Goal: Find specific fact: Find specific fact

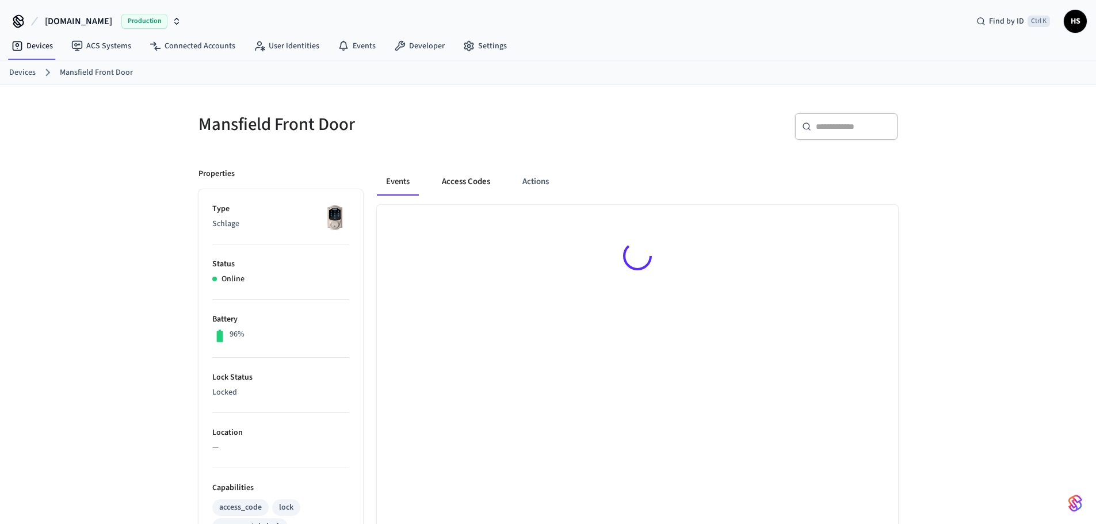
click at [457, 179] on button "Access Codes" at bounding box center [466, 182] width 67 height 28
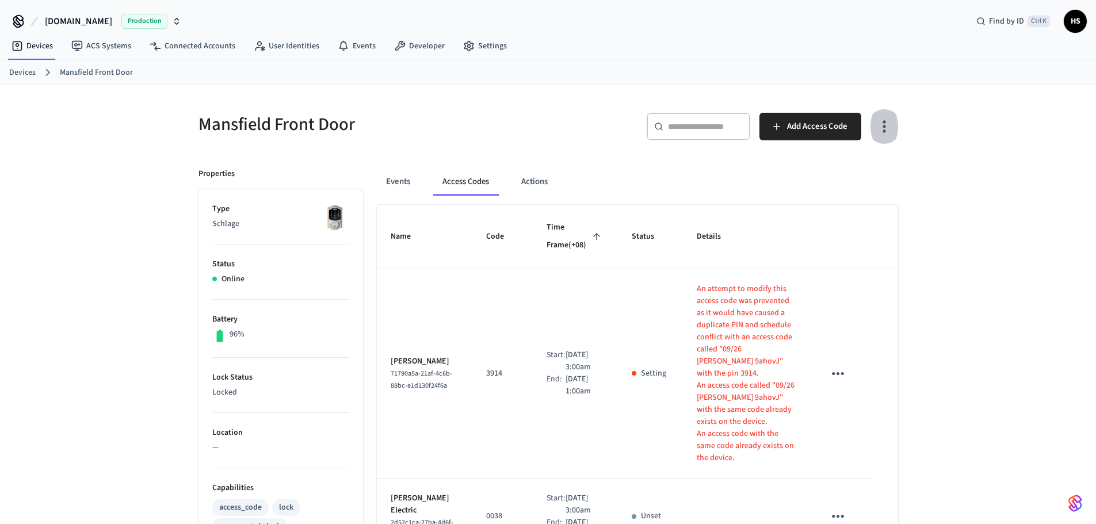
click at [877, 133] on icon "button" at bounding box center [884, 126] width 18 height 18
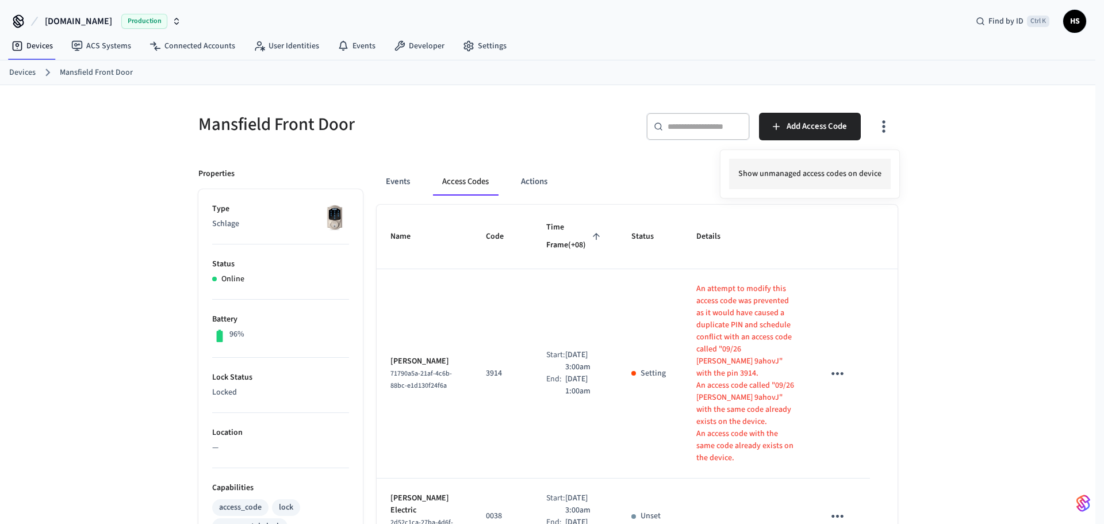
click at [819, 181] on li "Show unmanaged access codes on device" at bounding box center [810, 174] width 162 height 30
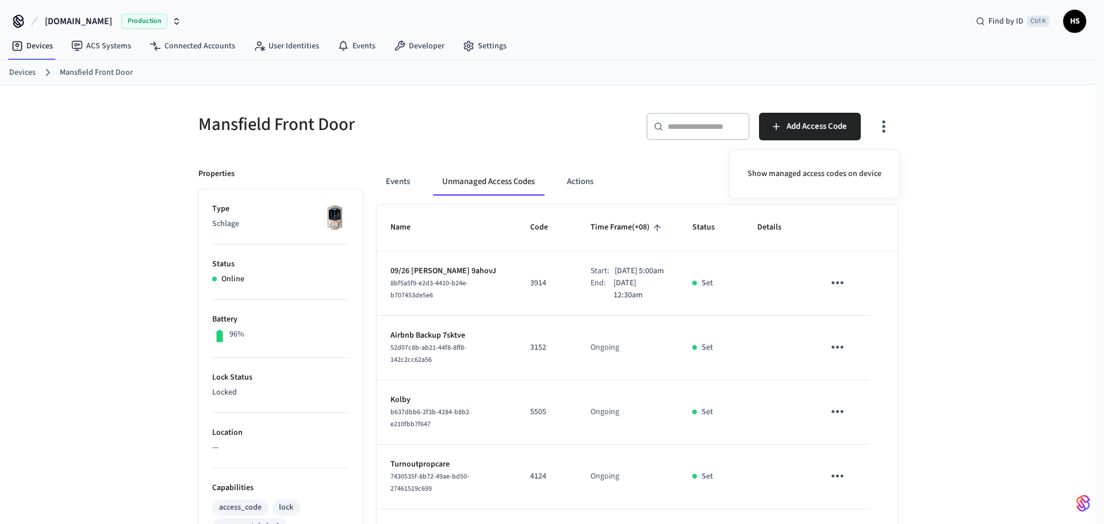
click at [524, 323] on div at bounding box center [552, 262] width 1104 height 524
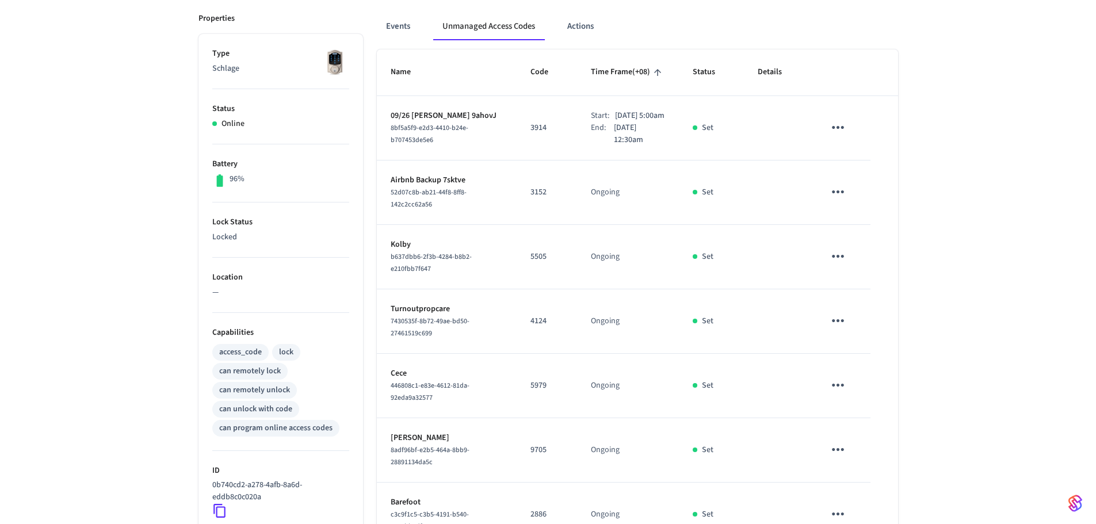
scroll to position [152, 0]
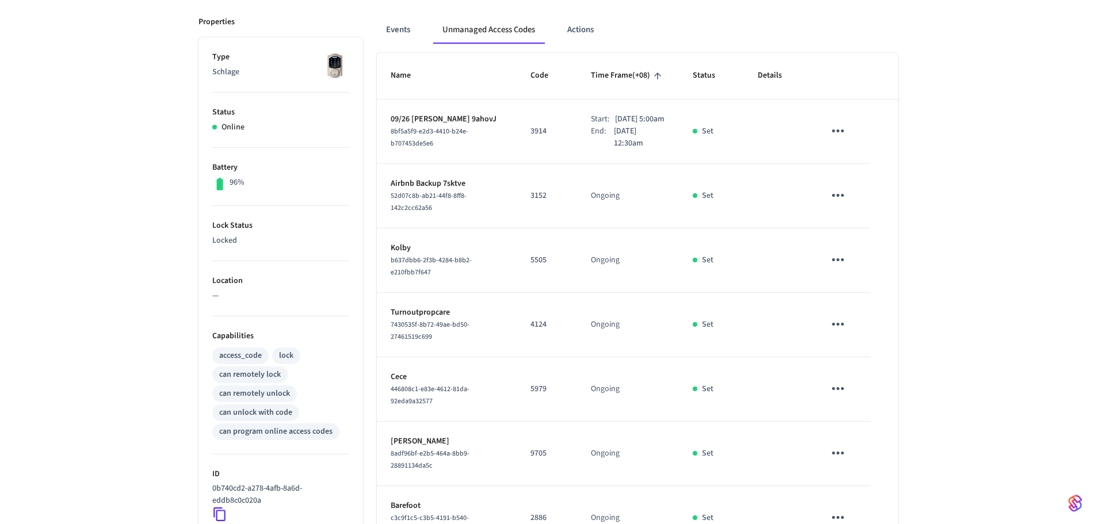
click at [95, 349] on div "Mansfield Front Door ​ ​ Add Access Code Properties Type Schlage Status Online …" at bounding box center [548, 366] width 1096 height 866
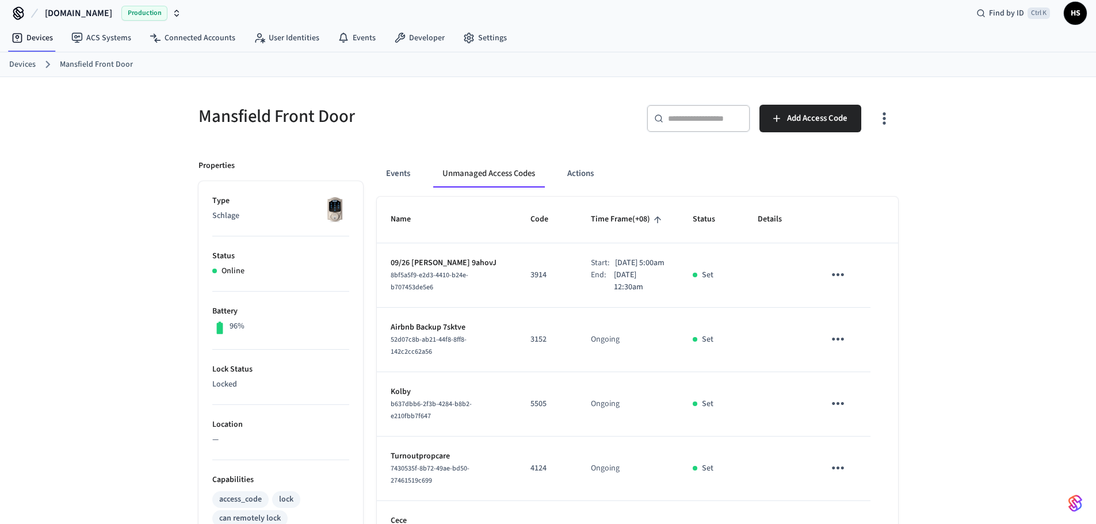
scroll to position [0, 0]
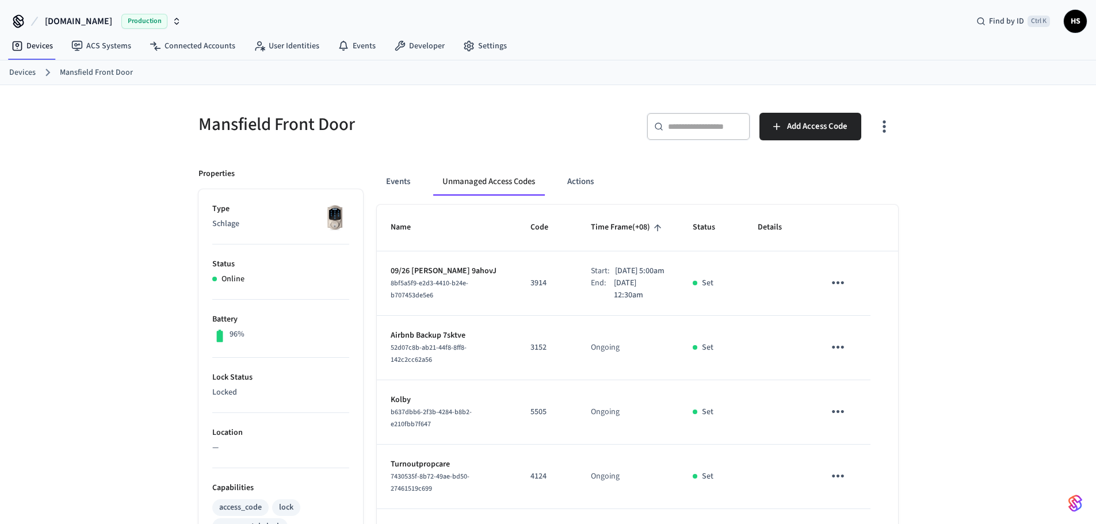
click at [880, 125] on icon "button" at bounding box center [884, 126] width 18 height 18
click at [840, 155] on div "Show managed access codes on device" at bounding box center [814, 174] width 171 height 49
click at [840, 159] on li "Show managed access codes on device" at bounding box center [815, 174] width 152 height 30
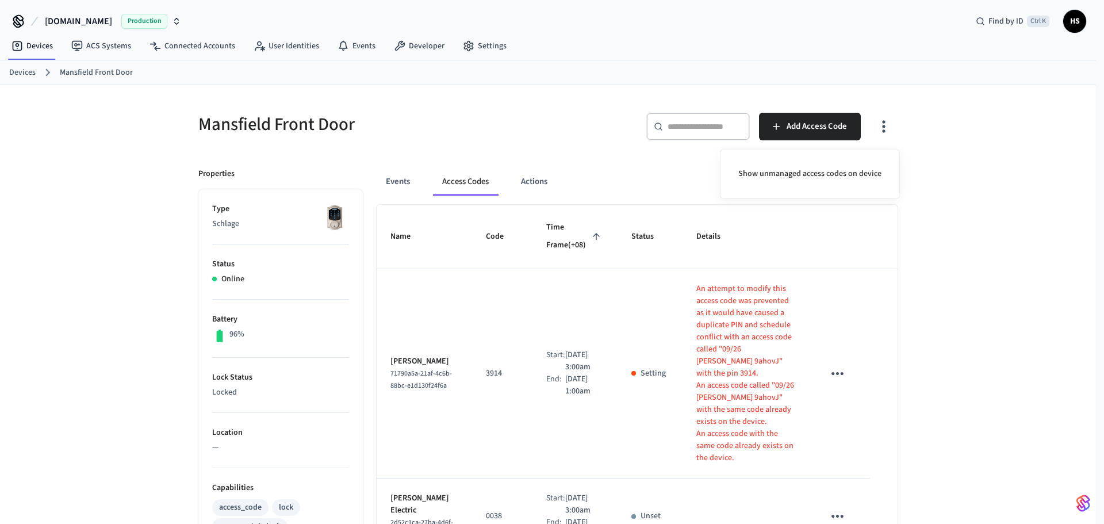
click at [1072, 228] on div at bounding box center [552, 262] width 1104 height 524
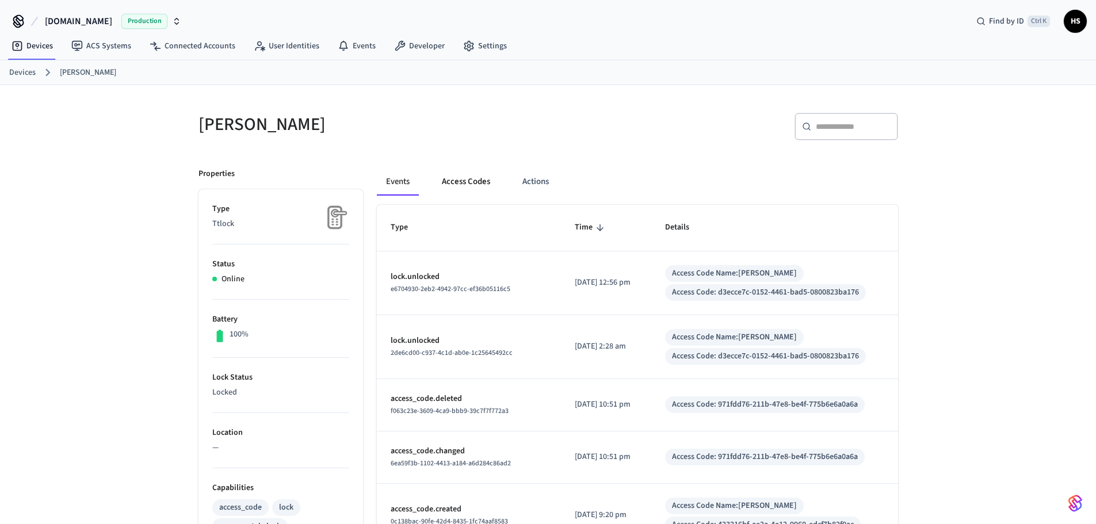
click at [488, 190] on button "Access Codes" at bounding box center [466, 182] width 67 height 28
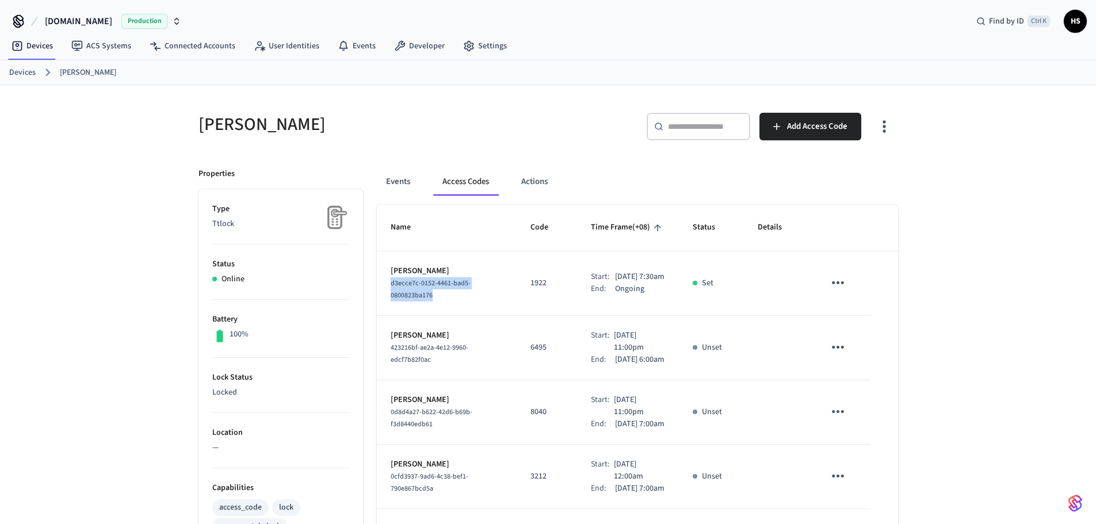
drag, startPoint x: 440, startPoint y: 303, endPoint x: 380, endPoint y: 288, distance: 62.2
click at [380, 288] on td "Edgar Carrasco d3ecce7c-0152-4461-bad5-0800823ba176" at bounding box center [447, 283] width 140 height 64
copy span "d3ecce7c-0152-4461-bad5-0800823ba176"
drag, startPoint x: 399, startPoint y: 186, endPoint x: 497, endPoint y: 151, distance: 103.9
click at [399, 185] on button "Events" at bounding box center [398, 182] width 43 height 28
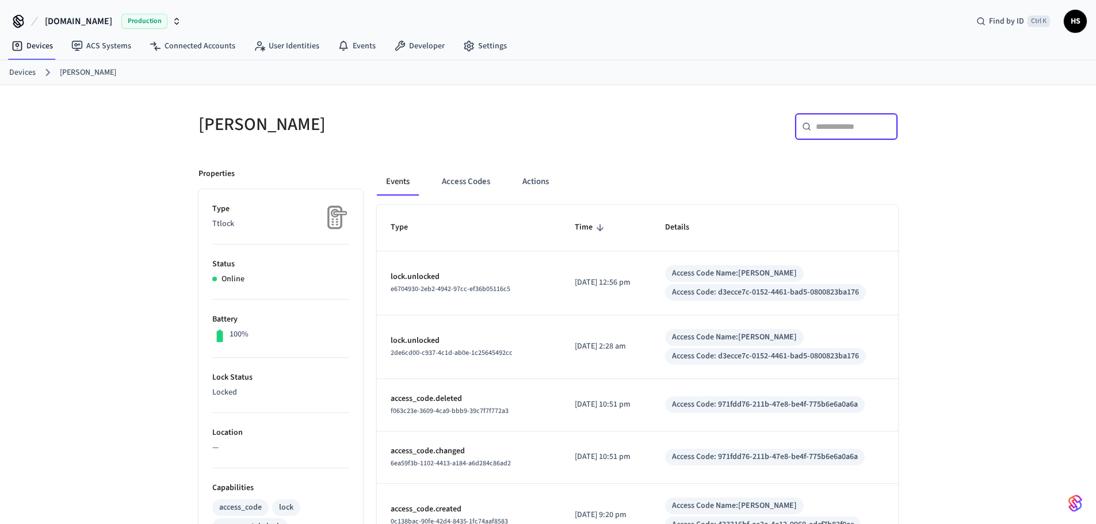
click at [838, 121] on input "text" at bounding box center [853, 127] width 75 height 12
paste input "**********"
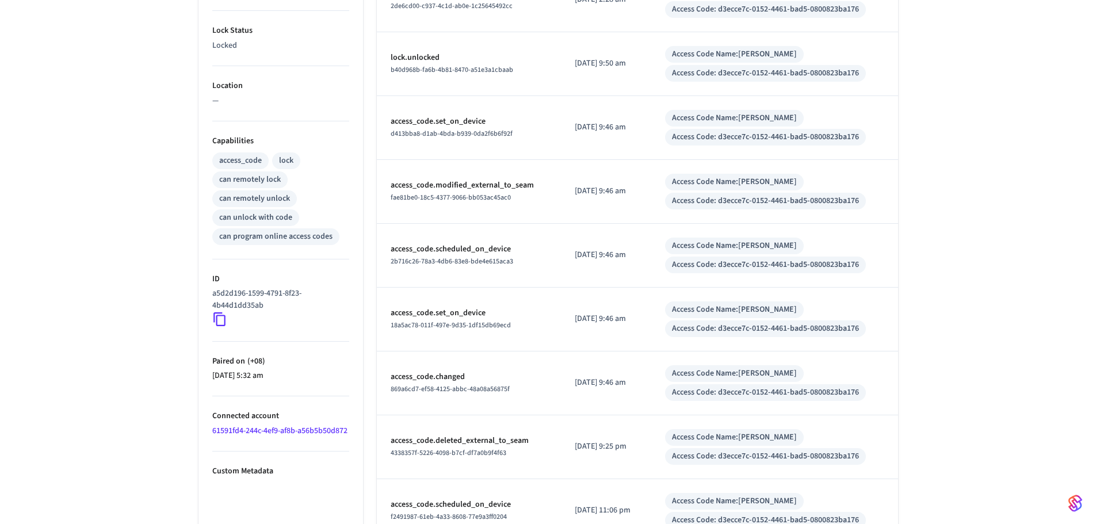
scroll to position [345, 0]
type input "**********"
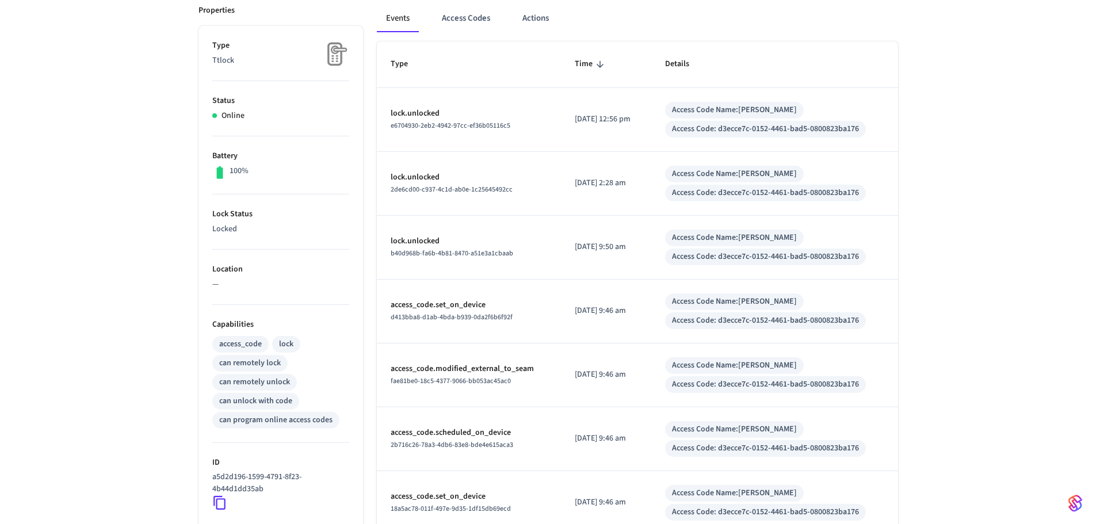
scroll to position [0, 0]
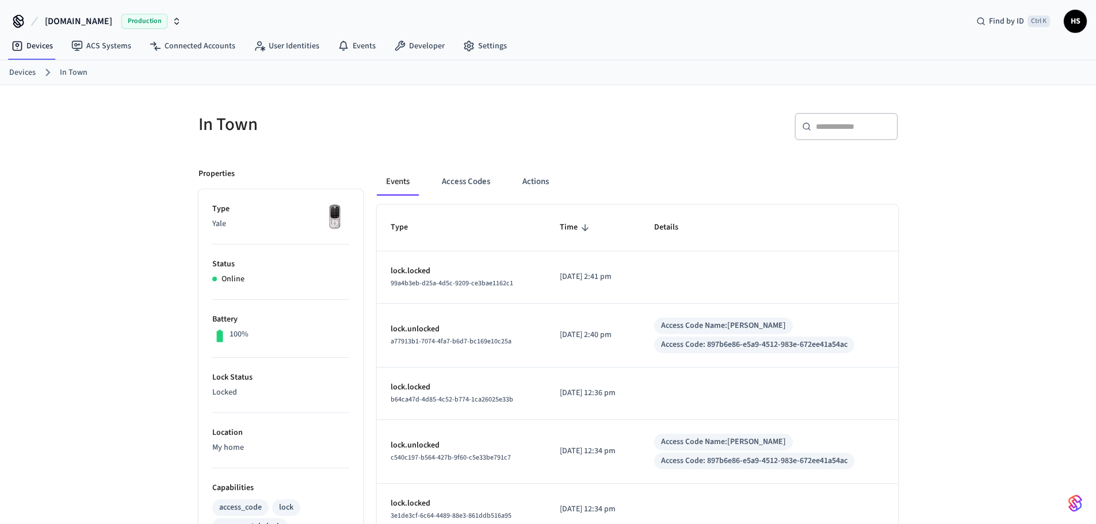
click at [468, 200] on div "Events Access Codes Actions" at bounding box center [637, 186] width 521 height 37
click at [474, 190] on button "Access Codes" at bounding box center [466, 182] width 67 height 28
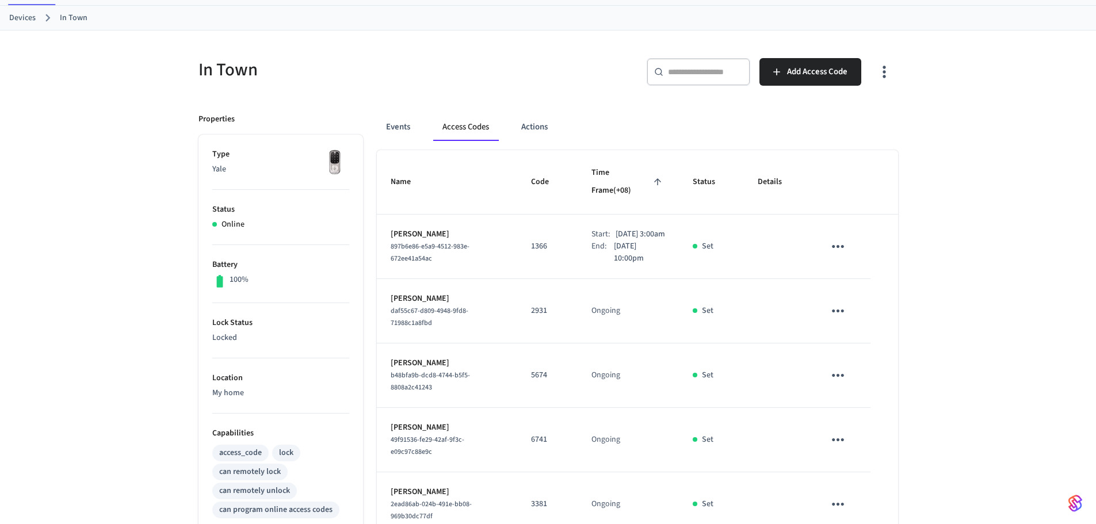
scroll to position [58, 0]
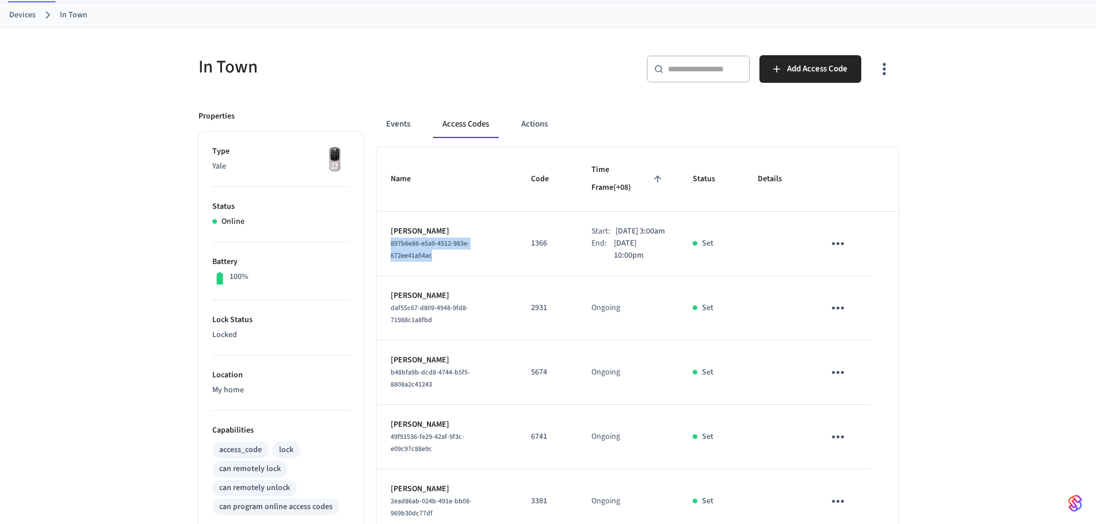
drag, startPoint x: 441, startPoint y: 251, endPoint x: 381, endPoint y: 238, distance: 62.0
click at [381, 238] on td "[PERSON_NAME] 897b6e86-e5a9-4512-983e-672ee41a54ac" at bounding box center [447, 244] width 140 height 64
copy span "897b6e86-e5a9-4512-983e-672ee41a54ac"
drag, startPoint x: 403, startPoint y: 121, endPoint x: 423, endPoint y: 117, distance: 20.5
click at [401, 121] on button "Events" at bounding box center [398, 124] width 43 height 28
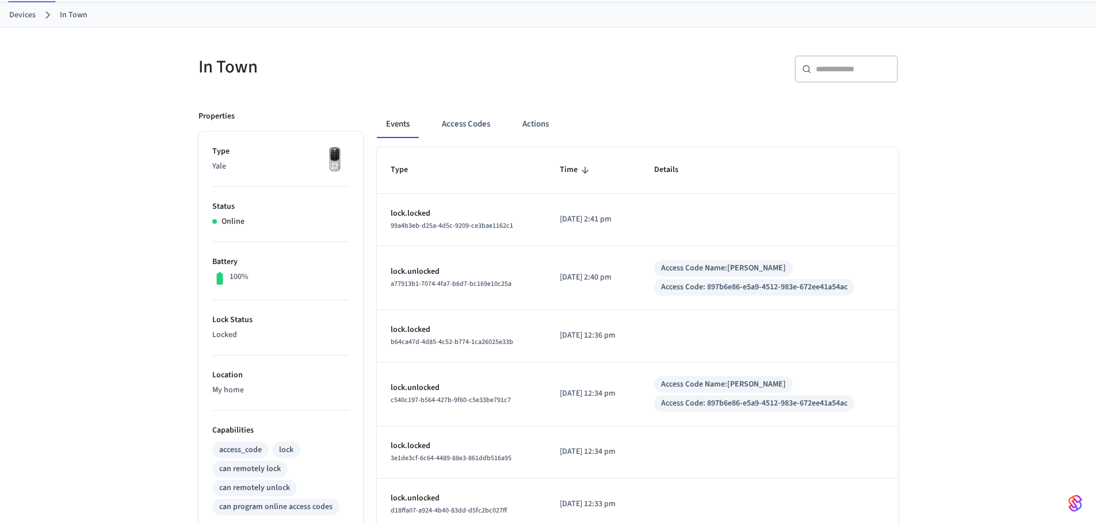
click at [835, 77] on div "​ ​" at bounding box center [846, 69] width 104 height 28
paste input "**********"
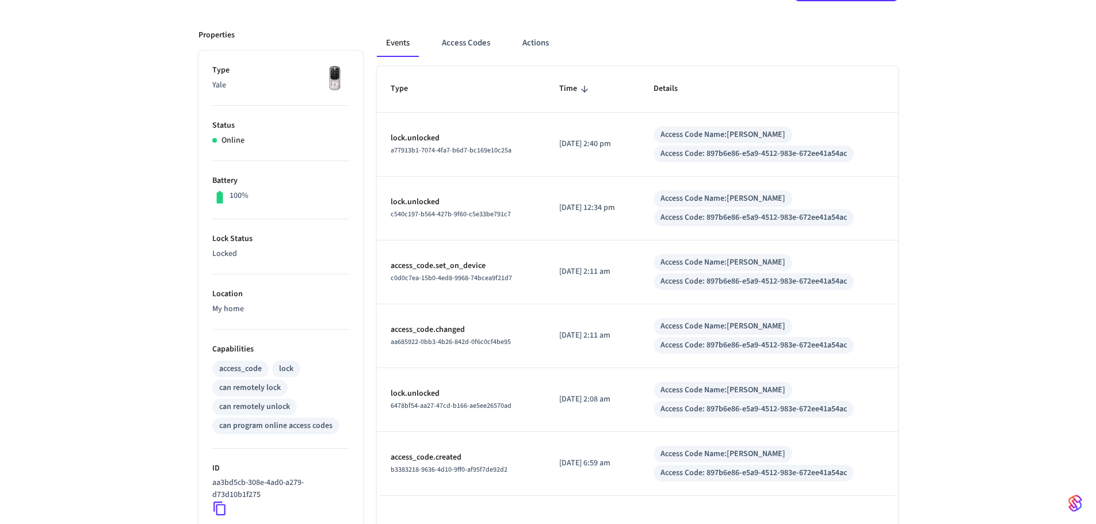
scroll to position [137, 0]
type input "**********"
click at [967, 108] on div "**********" at bounding box center [548, 322] width 1096 height 749
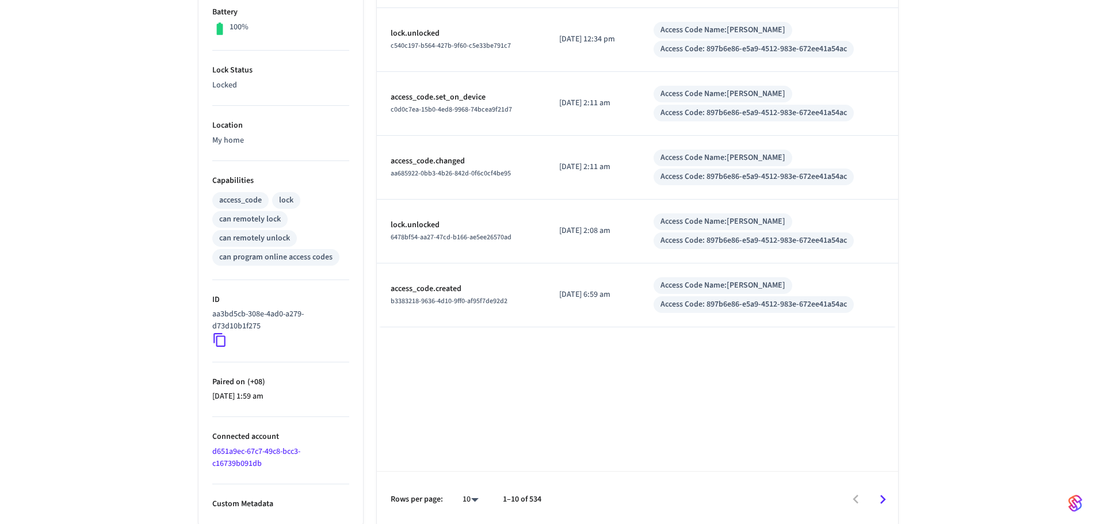
scroll to position [310, 0]
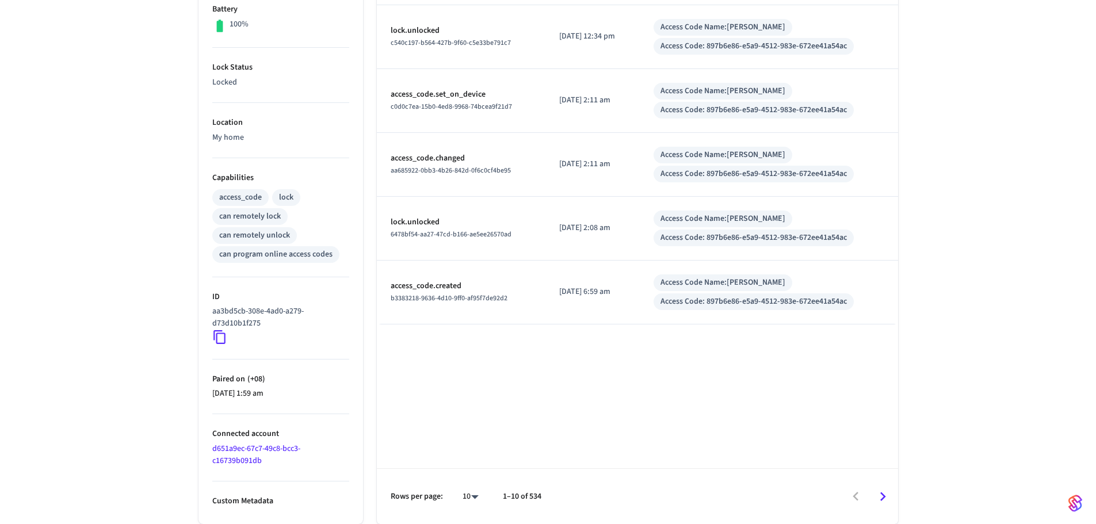
click at [217, 453] on link "d651a9ec-67c7-49c8-bcc3-c16739b091db" at bounding box center [256, 455] width 88 height 24
click at [231, 457] on link "d651a9ec-67c7-49c8-bcc3-c16739b091db" at bounding box center [256, 455] width 88 height 24
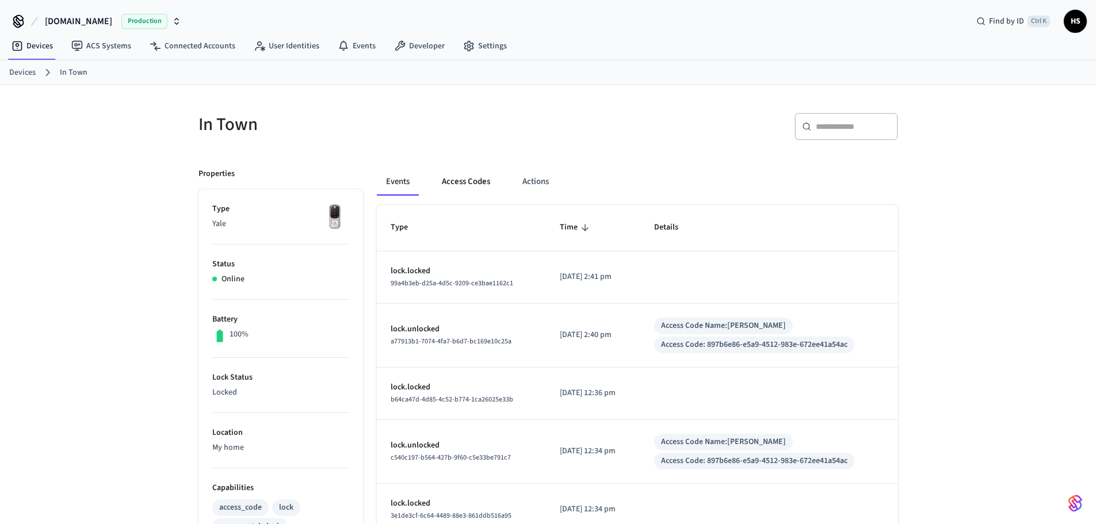
click at [484, 185] on button "Access Codes" at bounding box center [466, 182] width 67 height 28
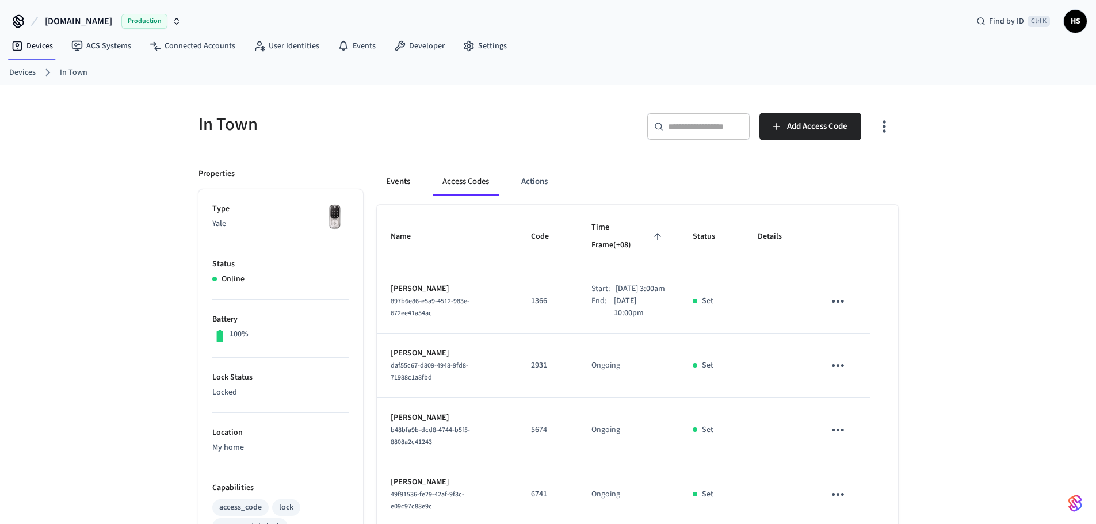
drag, startPoint x: 678, startPoint y: 9, endPoint x: 402, endPoint y: 175, distance: 322.3
click at [402, 175] on button "Events" at bounding box center [398, 182] width 43 height 28
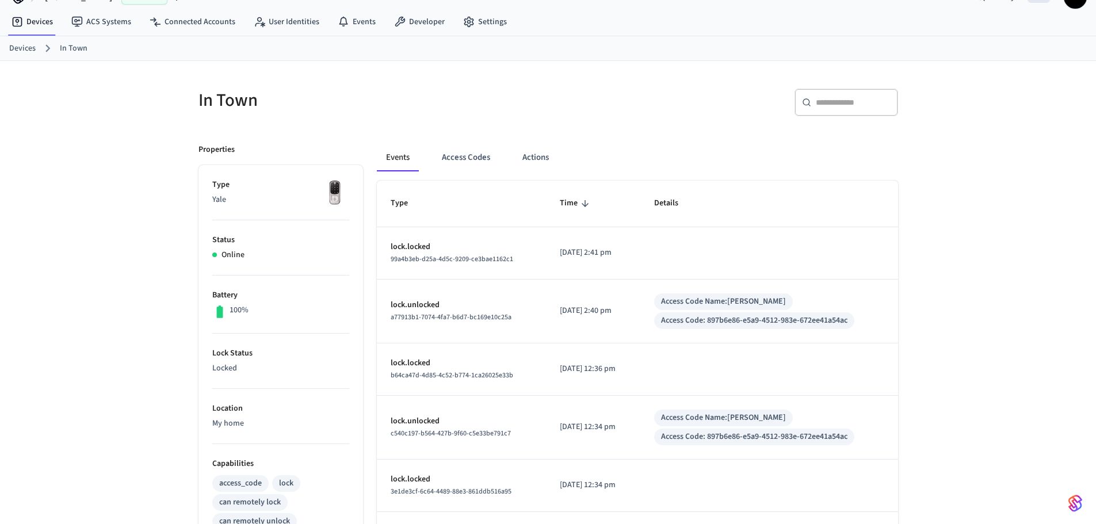
scroll to position [58, 0]
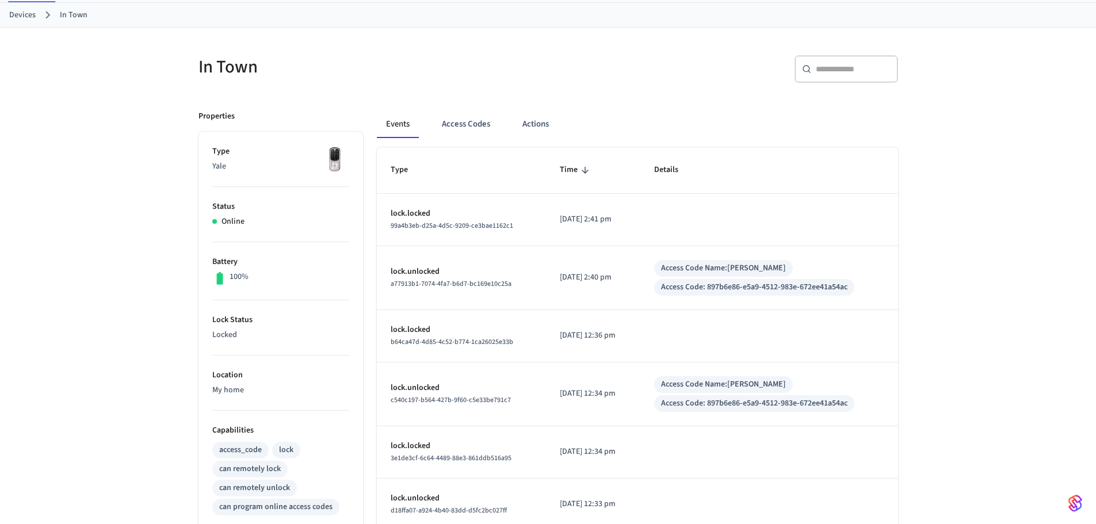
click at [844, 75] on div "​ ​" at bounding box center [846, 69] width 104 height 28
click at [832, 73] on input "text" at bounding box center [853, 69] width 75 height 12
drag, startPoint x: 717, startPoint y: 288, endPoint x: 870, endPoint y: 266, distance: 154.6
click at [863, 277] on div "Access Code Name: [PERSON_NAME] Access Code: 897b6e86-e5a9-4512-983e-672ee41a54…" at bounding box center [769, 278] width 230 height 36
copy div "897b6e86-e5a9-4512-983e-672ee41a54ac"
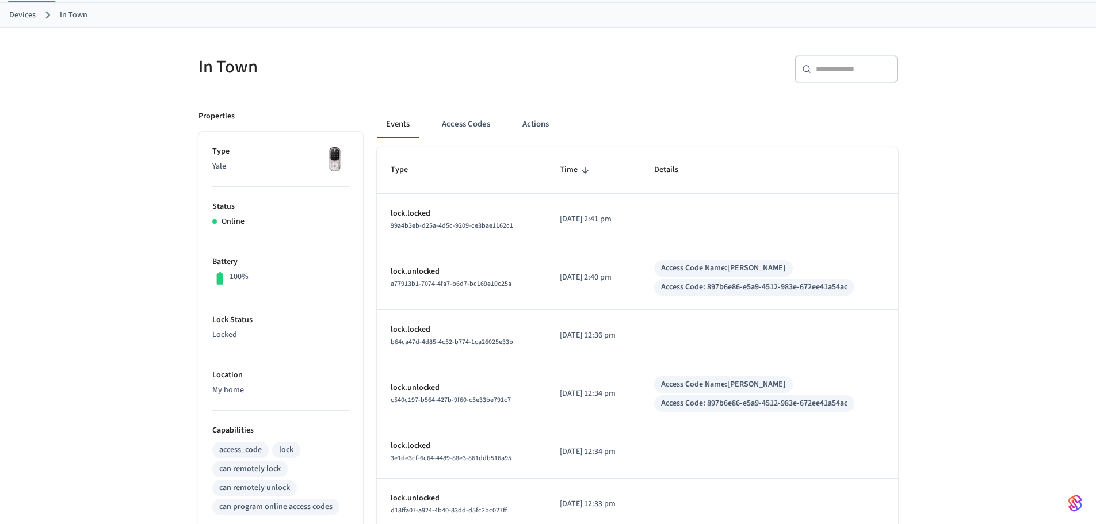
click at [849, 60] on div "​ ​" at bounding box center [846, 69] width 104 height 28
paste input "**********"
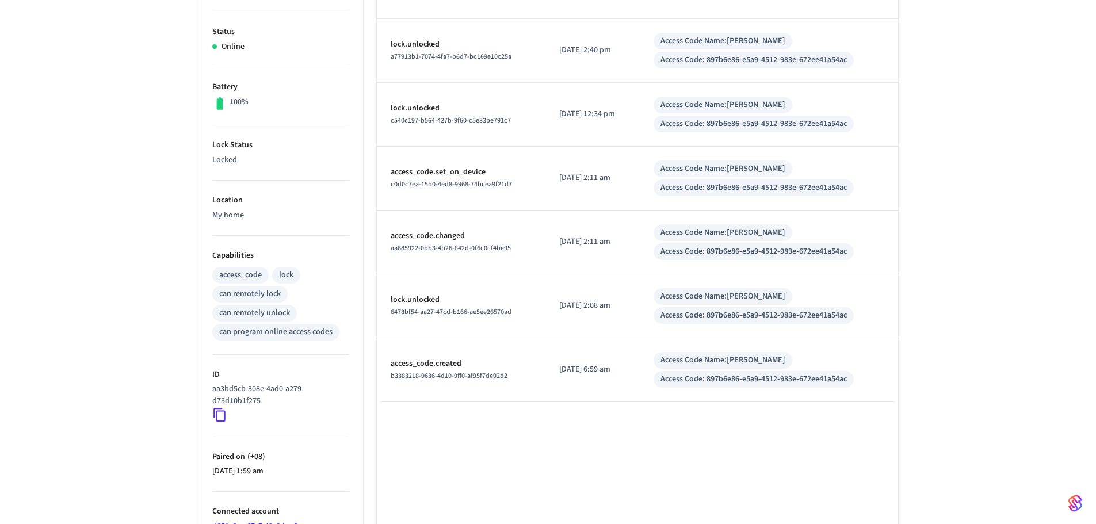
scroll to position [230, 0]
type input "**********"
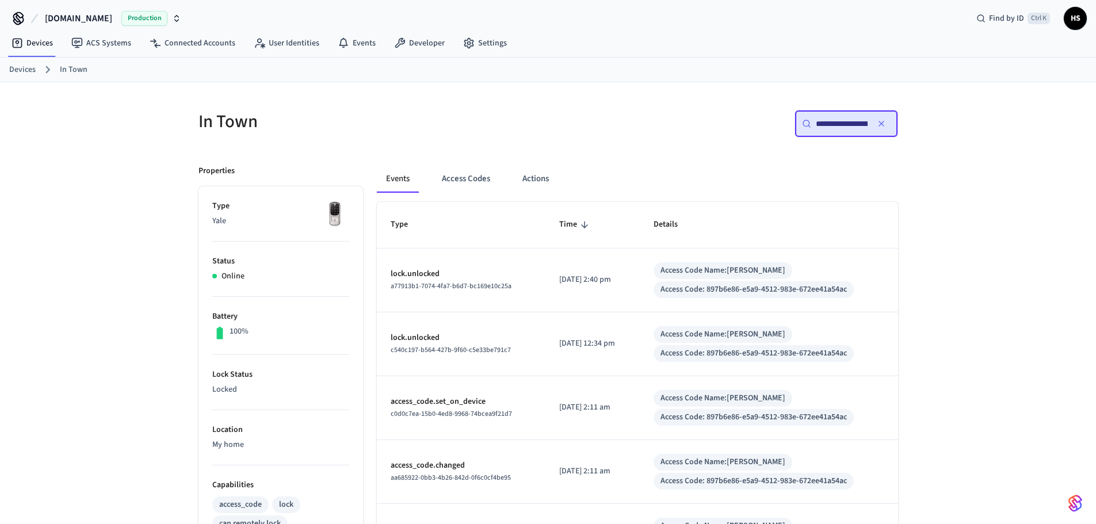
scroll to position [0, 0]
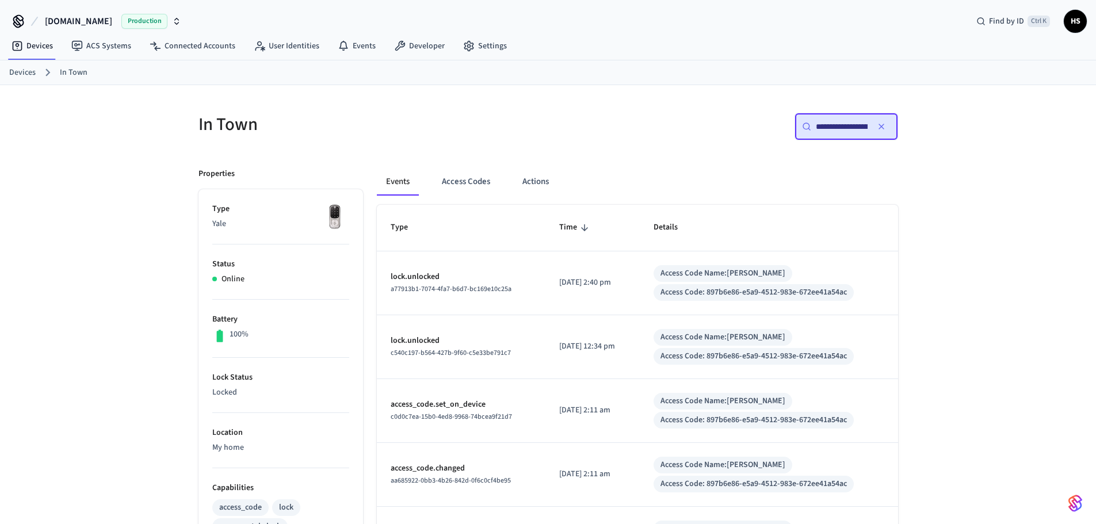
click at [881, 127] on icon "button" at bounding box center [881, 126] width 5 height 5
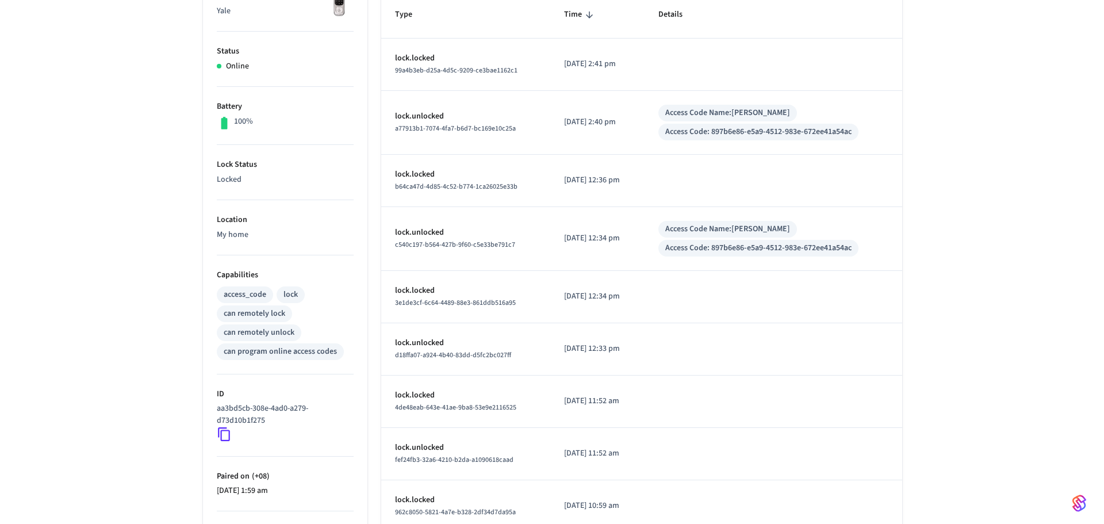
scroll to position [330, 0]
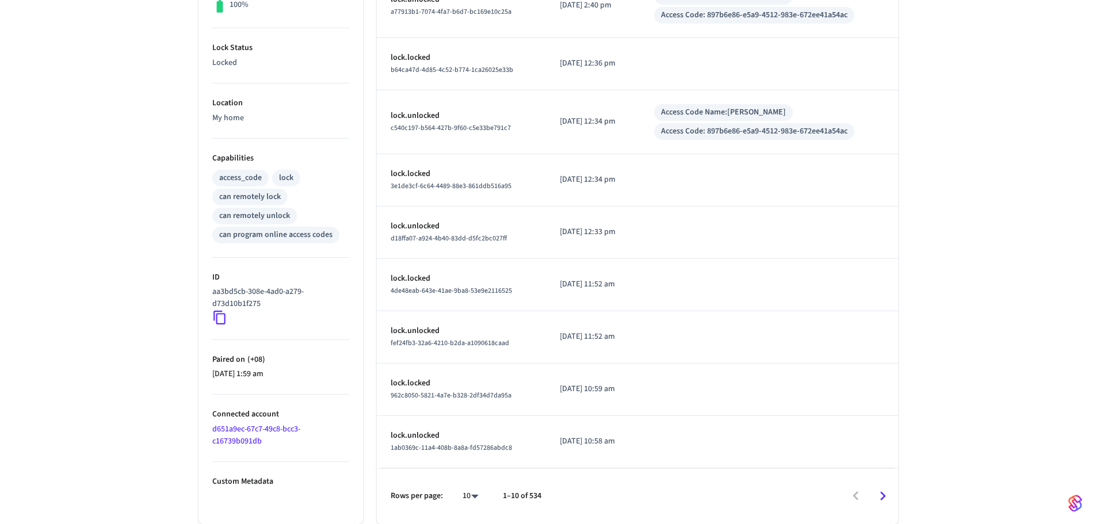
click at [462, 496] on body "[DOMAIN_NAME] Production Find by ID Ctrl K HS Devices ACS Systems Connected Acc…" at bounding box center [548, 97] width 1096 height 854
click at [469, 484] on li "100" at bounding box center [465, 490] width 30 height 30
type input "***"
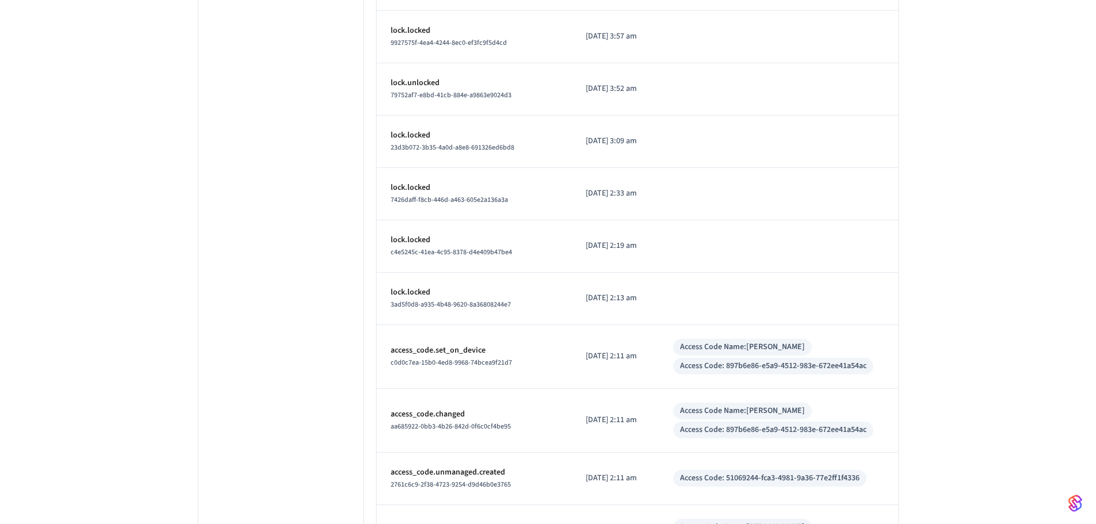
scroll to position [1356, 0]
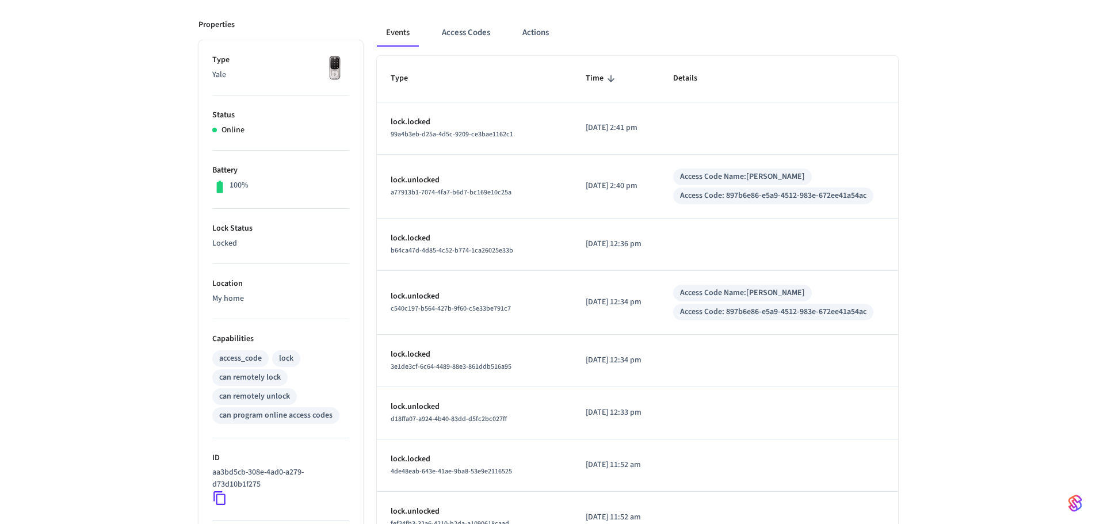
scroll to position [0, 0]
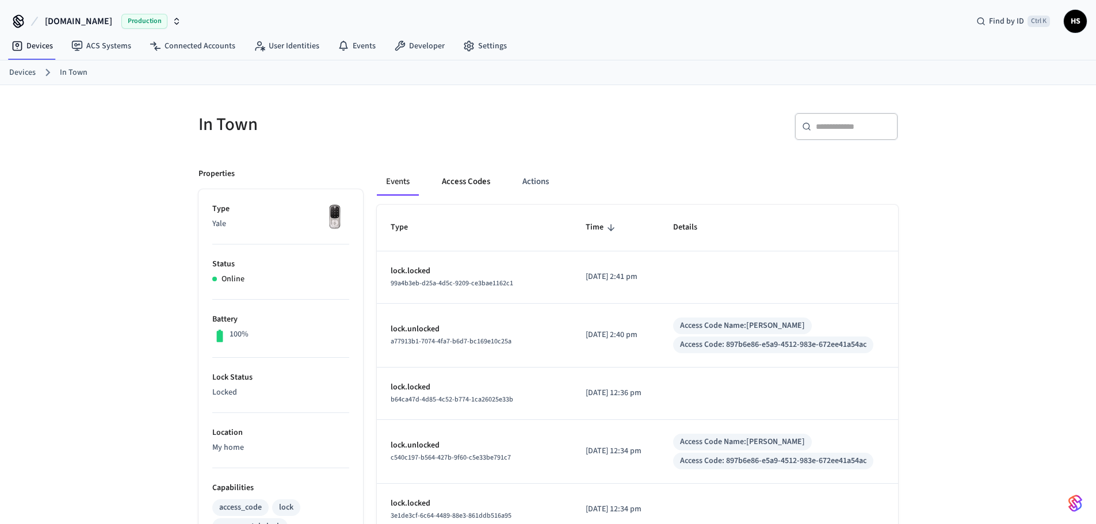
click at [457, 171] on button "Access Codes" at bounding box center [466, 182] width 67 height 28
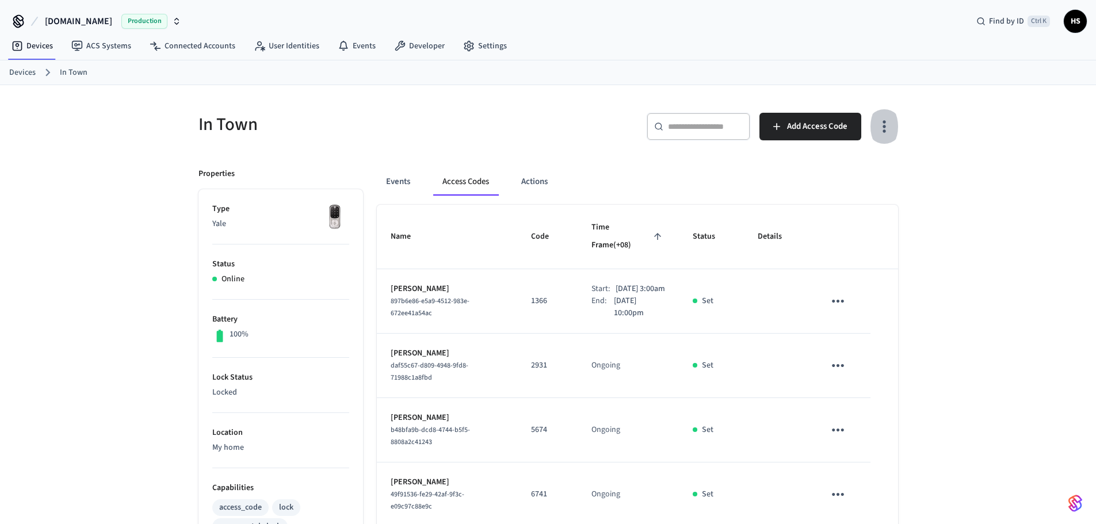
click at [878, 122] on icon "button" at bounding box center [884, 126] width 18 height 18
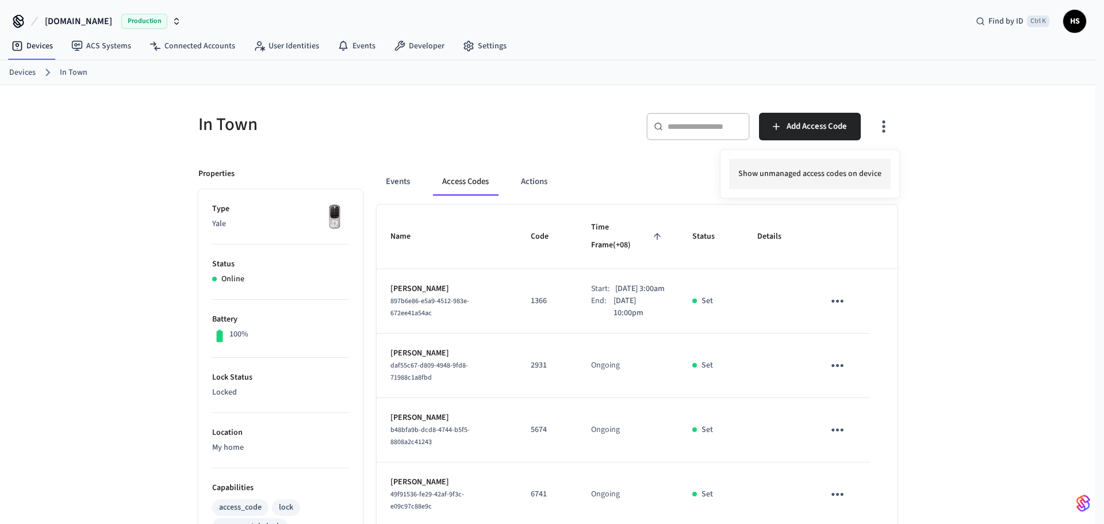
click at [834, 165] on li "Show unmanaged access codes on device" at bounding box center [810, 174] width 162 height 30
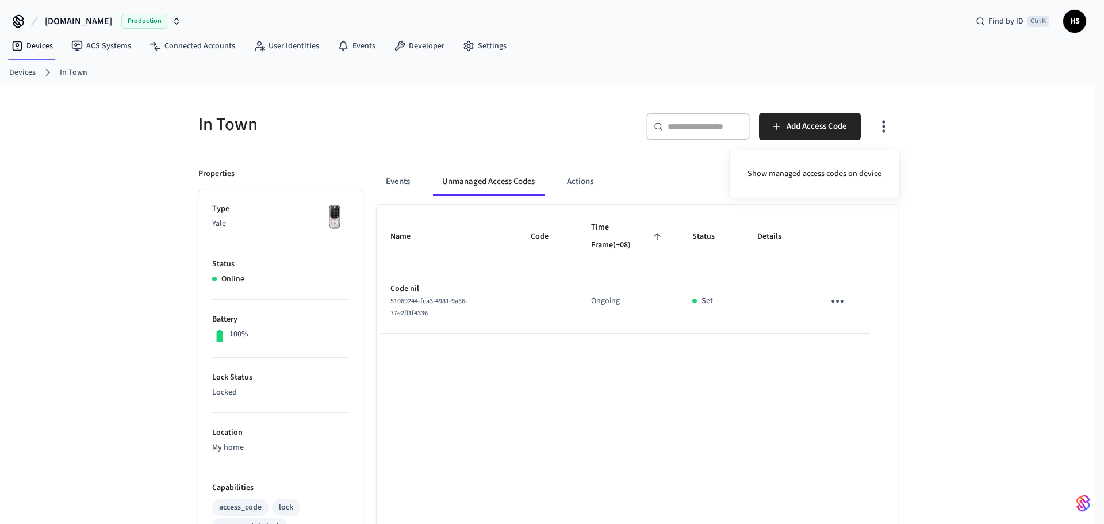
click at [996, 183] on div at bounding box center [552, 262] width 1104 height 524
click at [881, 129] on icon "button" at bounding box center [884, 126] width 18 height 18
click at [832, 173] on li "Show managed access codes on device" at bounding box center [815, 174] width 152 height 30
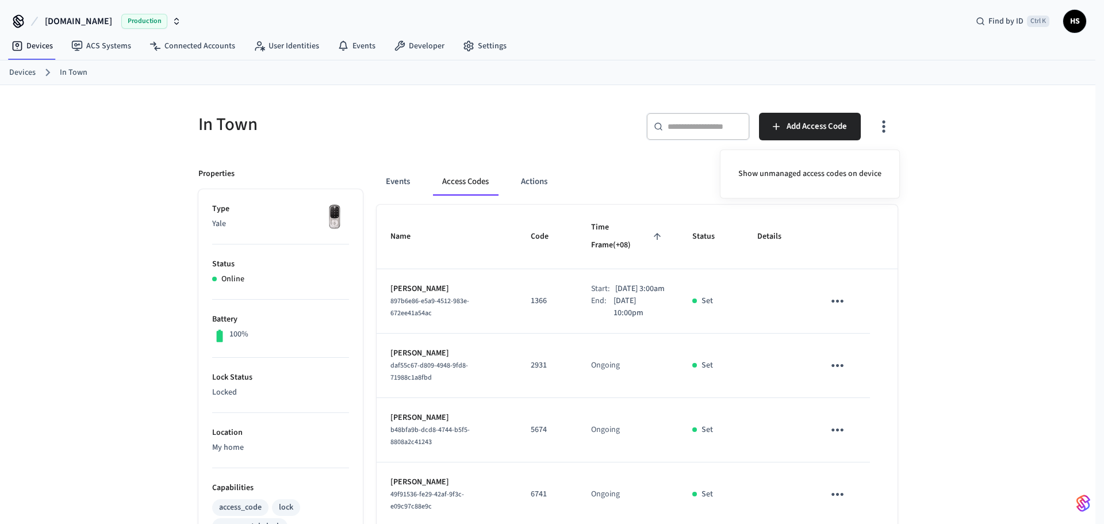
click at [24, 209] on div at bounding box center [552, 262] width 1104 height 524
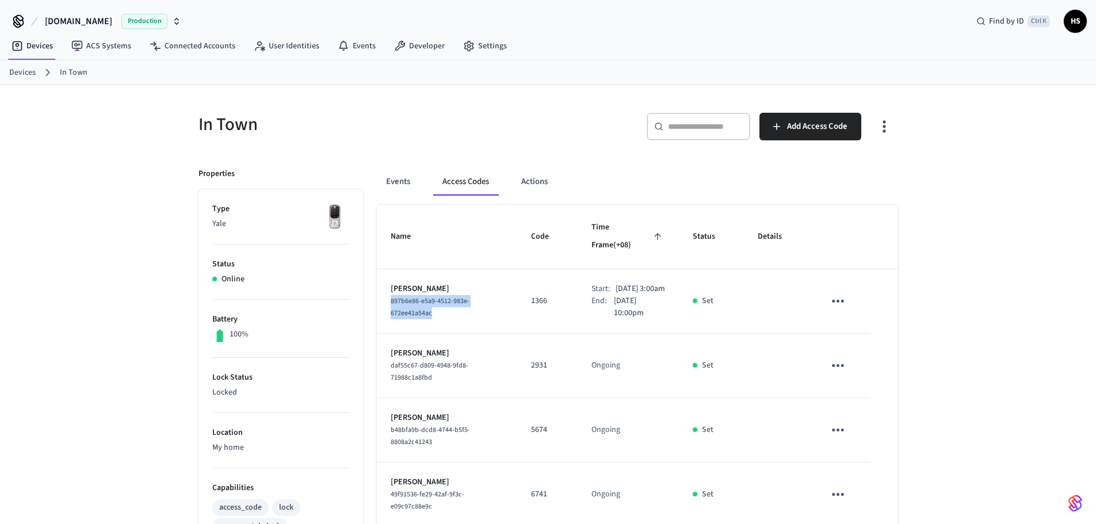
drag, startPoint x: 438, startPoint y: 300, endPoint x: 384, endPoint y: 292, distance: 54.7
click at [384, 292] on td "[PERSON_NAME] 897b6e86-e5a9-4512-983e-672ee41a54ac" at bounding box center [447, 301] width 140 height 64
copy span "897b6e86-e5a9-4512-983e-672ee41a54ac"
click at [37, 318] on div "In Town ​ ​ Add Access Code Properties Type Yale Status Online Battery 100% Loc…" at bounding box center [548, 527] width 1096 height 884
